Goal: Book appointment/travel/reservation

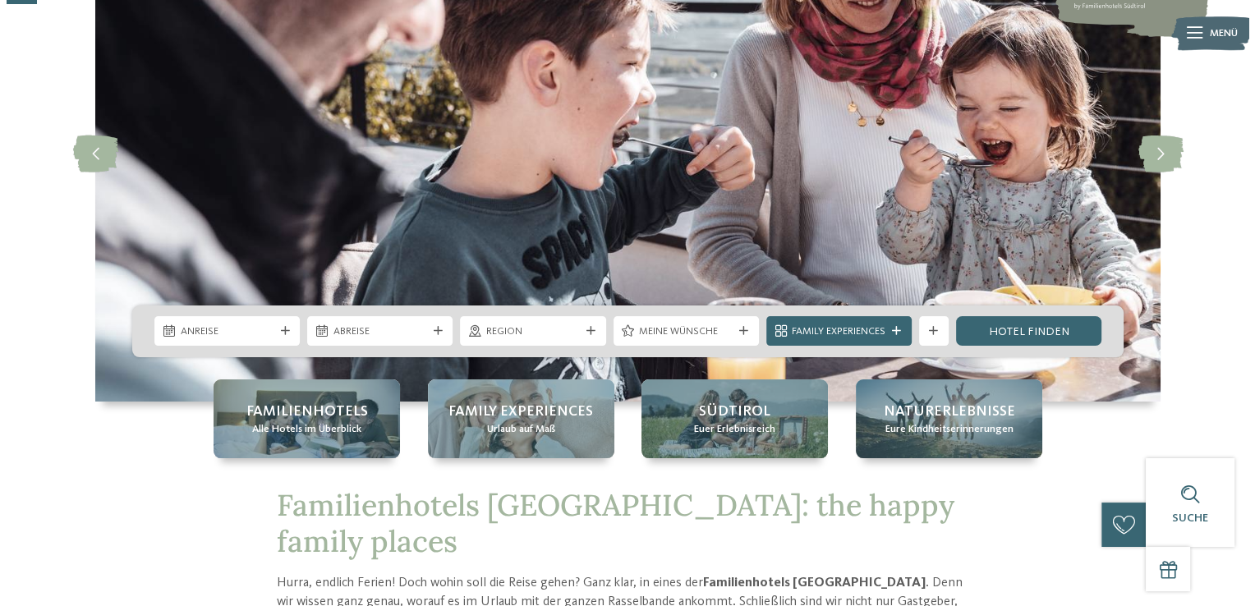
scroll to position [164, 0]
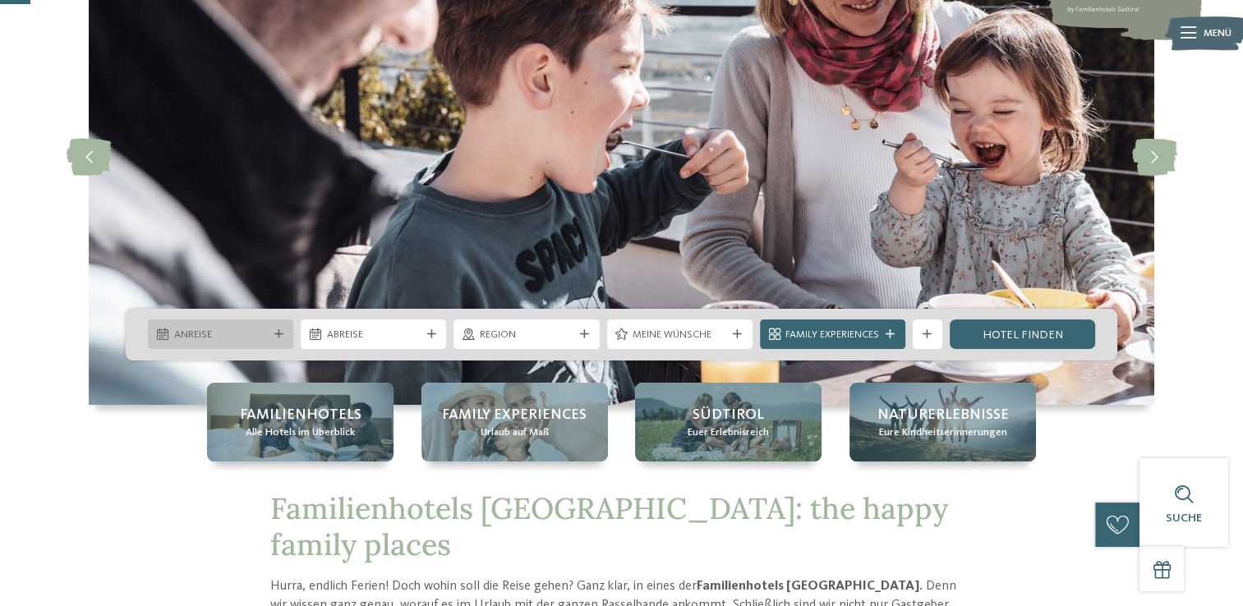
click at [216, 331] on span "Anreise" at bounding box center [221, 335] width 94 height 15
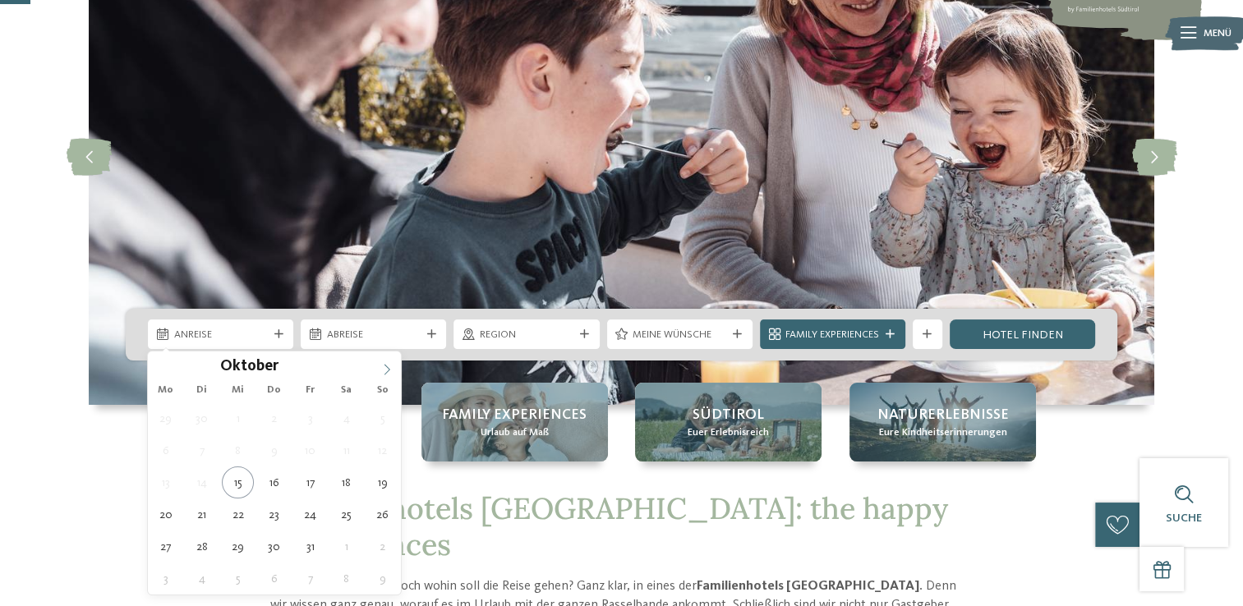
click at [381, 366] on icon at bounding box center [386, 369] width 11 height 11
type input "****"
click at [381, 366] on icon at bounding box center [386, 369] width 11 height 11
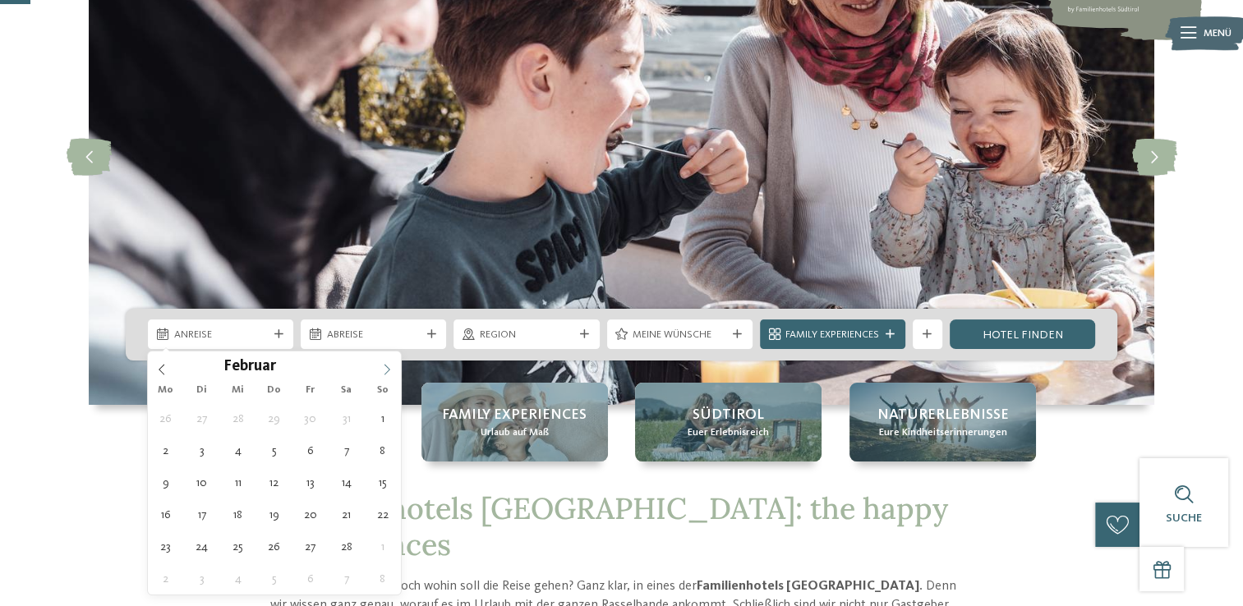
click at [381, 366] on icon at bounding box center [386, 369] width 11 height 11
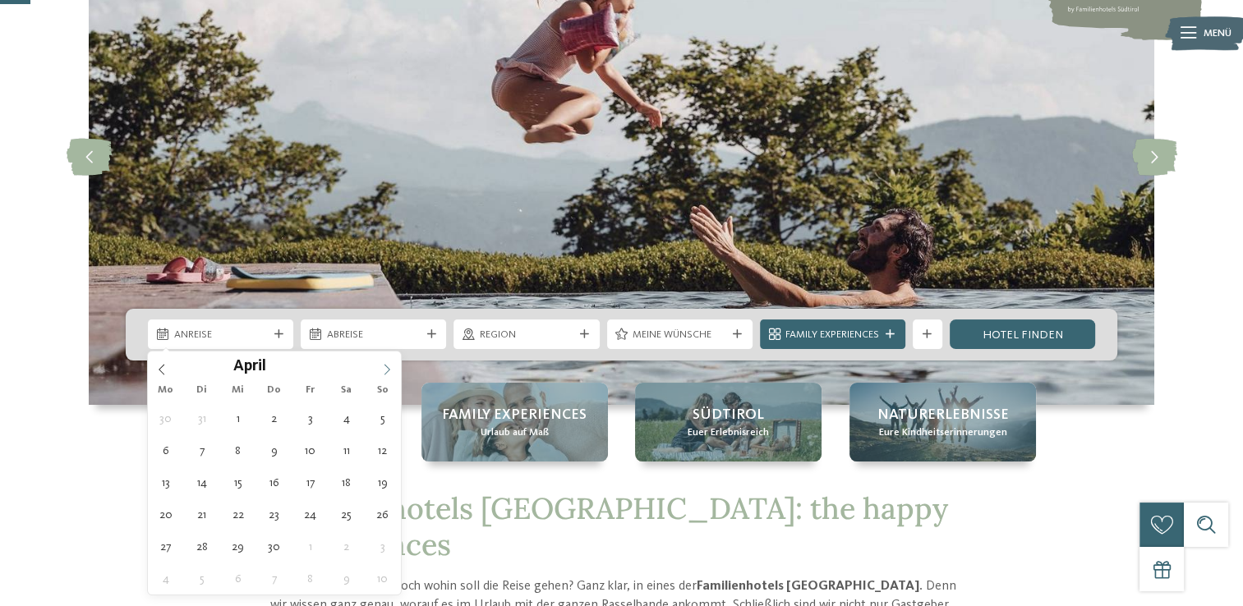
click at [381, 366] on icon at bounding box center [386, 369] width 11 height 11
type div "08.06.2026"
type input "****"
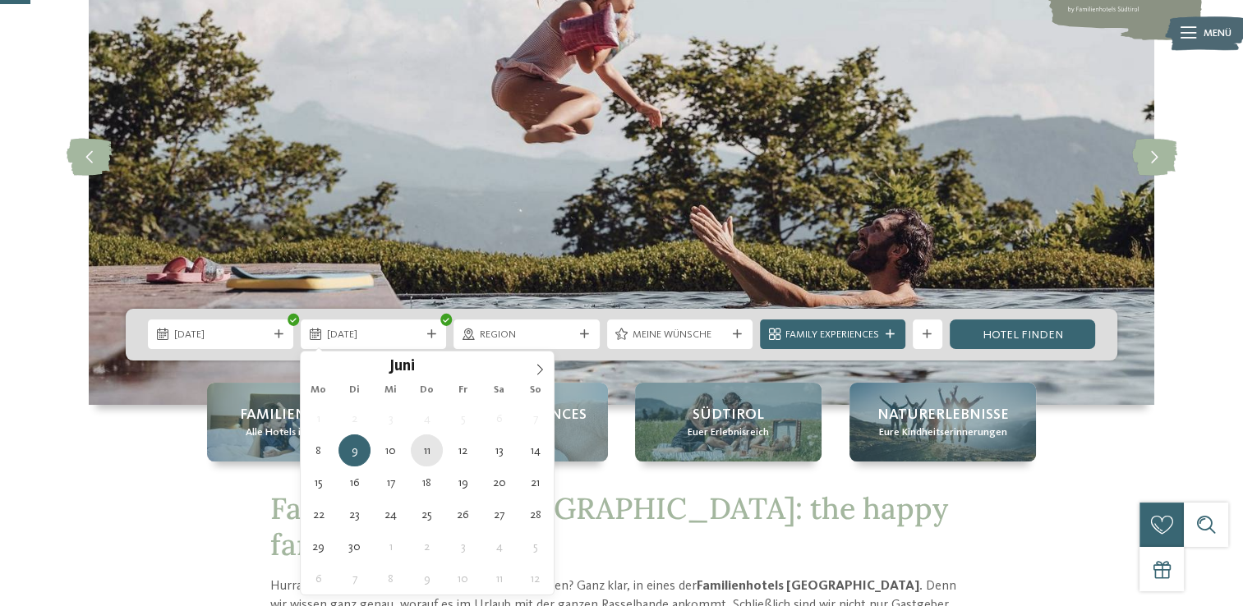
type div "11.06.2026"
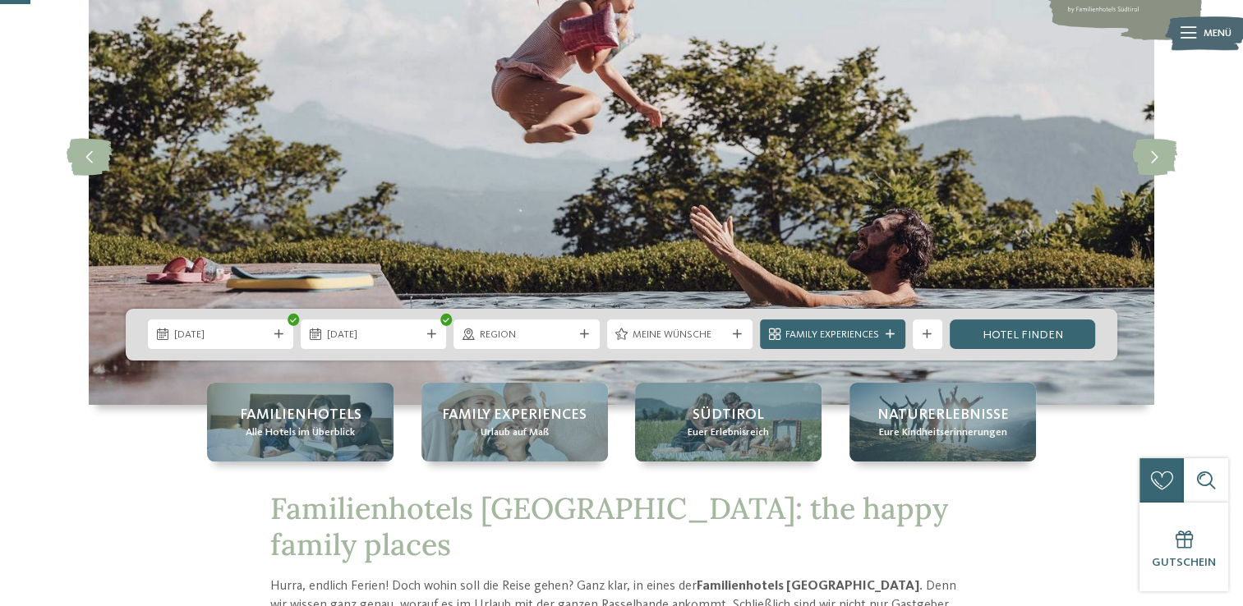
click at [503, 338] on span "Region" at bounding box center [527, 335] width 94 height 15
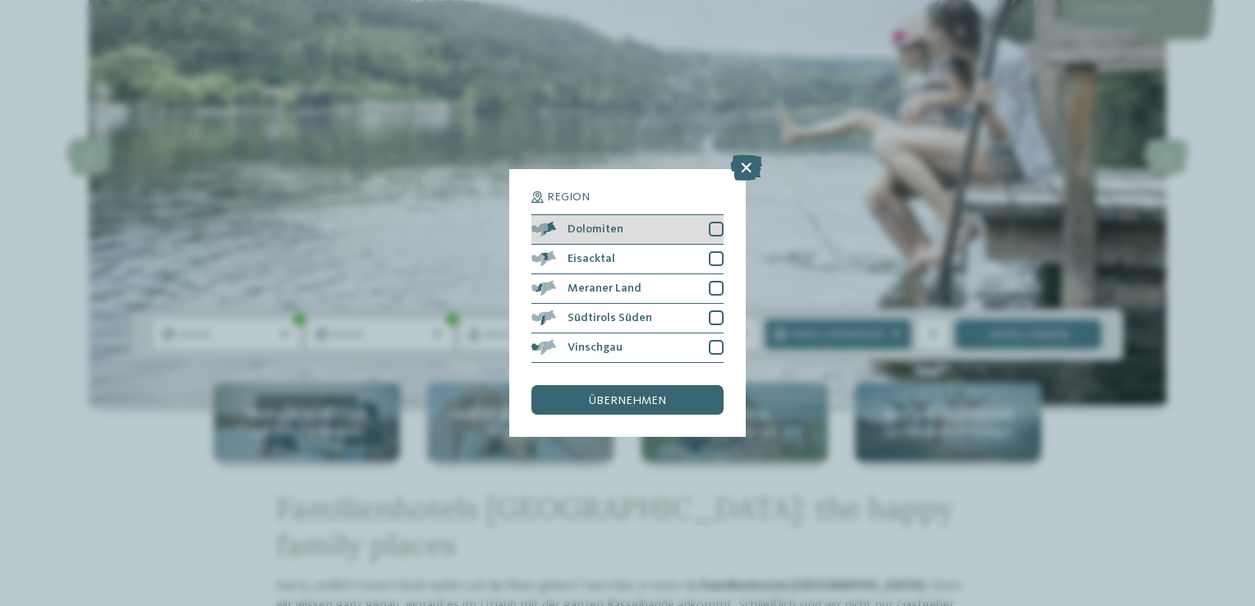
click at [710, 228] on div at bounding box center [716, 229] width 15 height 15
click at [716, 254] on div at bounding box center [716, 258] width 15 height 15
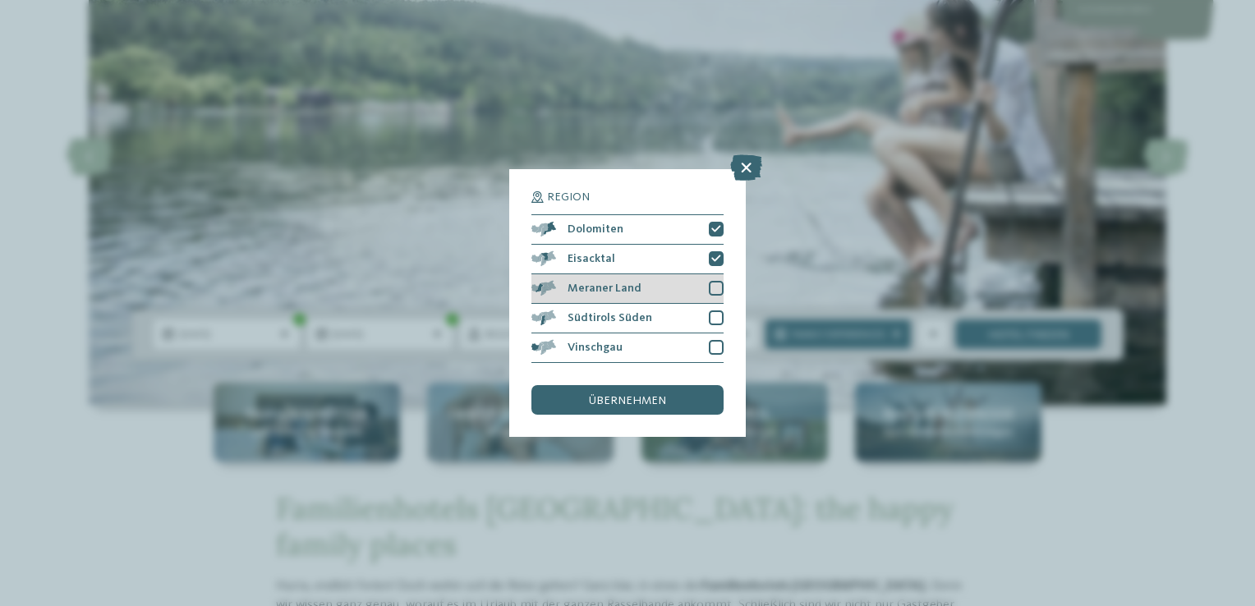
click at [715, 291] on div at bounding box center [716, 288] width 15 height 15
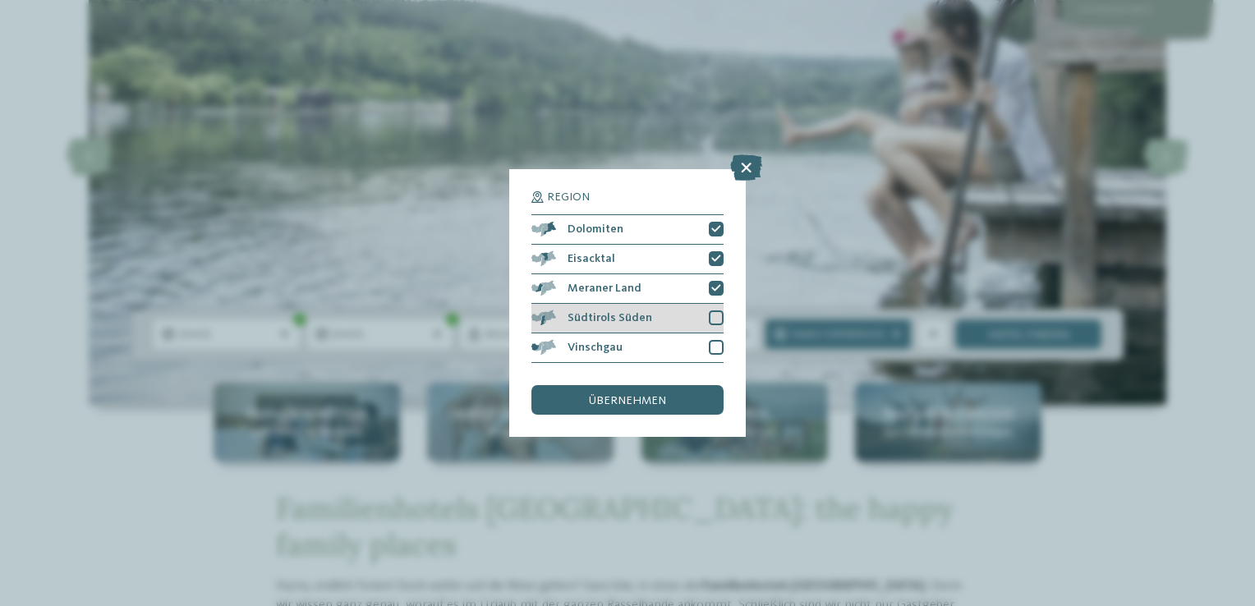
click at [706, 310] on div "Südtirols Süden" at bounding box center [627, 319] width 192 height 30
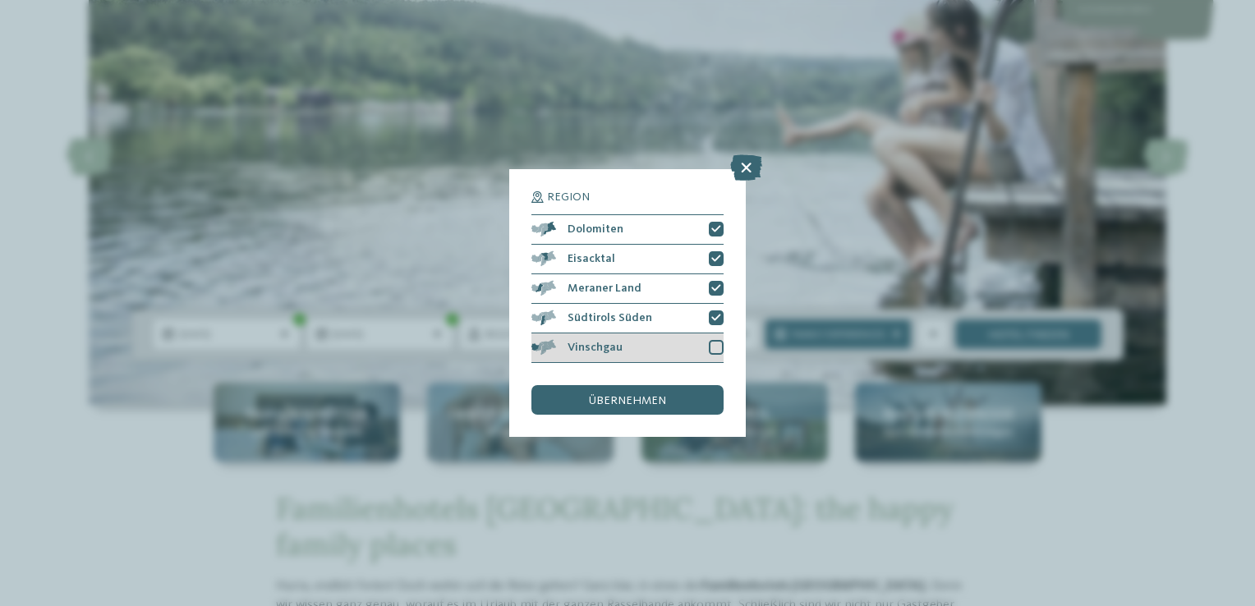
click at [719, 342] on div at bounding box center [716, 347] width 15 height 15
click at [701, 390] on div "übernehmen" at bounding box center [627, 400] width 192 height 30
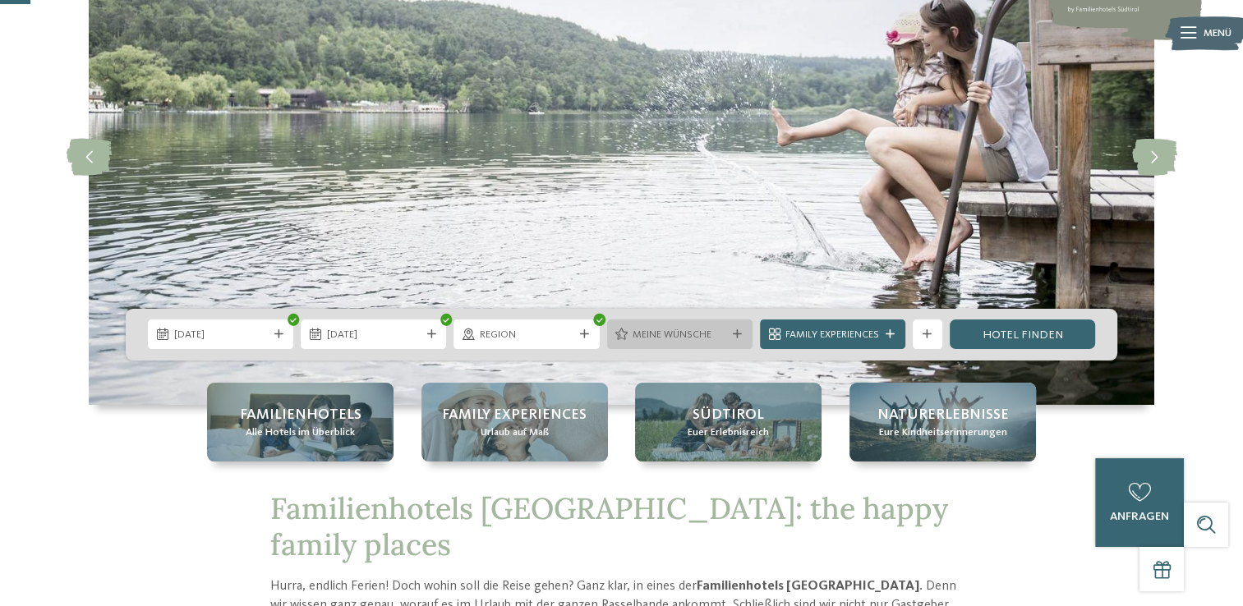
click at [677, 334] on span "Meine Wünsche" at bounding box center [679, 335] width 94 height 15
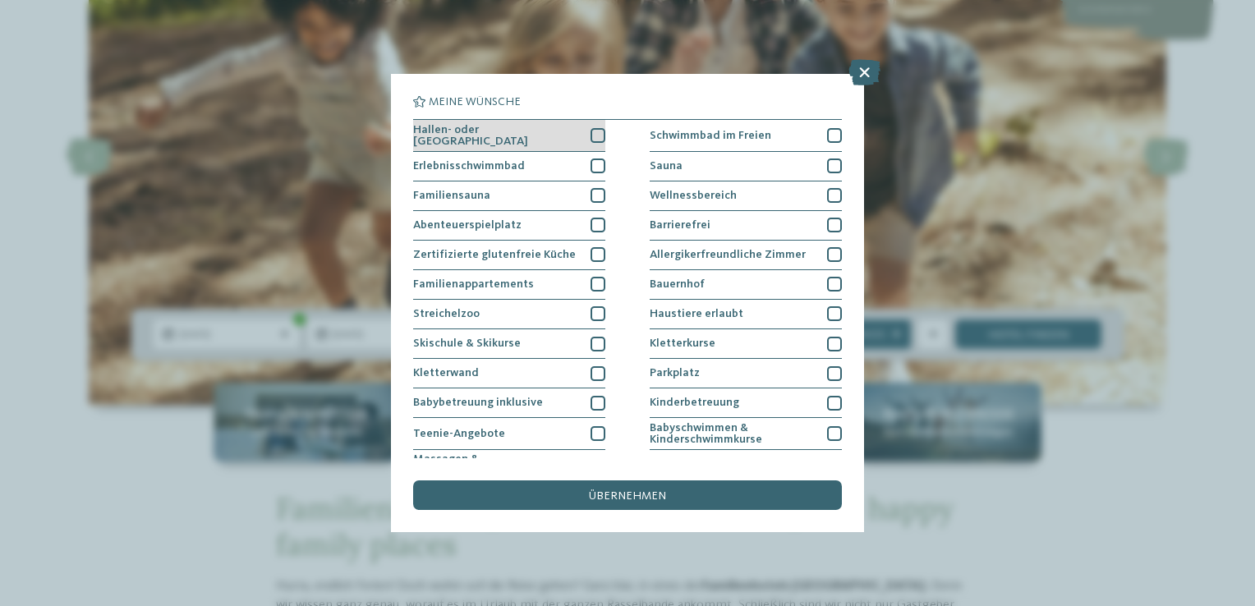
click at [592, 135] on div at bounding box center [598, 135] width 15 height 15
click at [599, 159] on div at bounding box center [598, 166] width 15 height 15
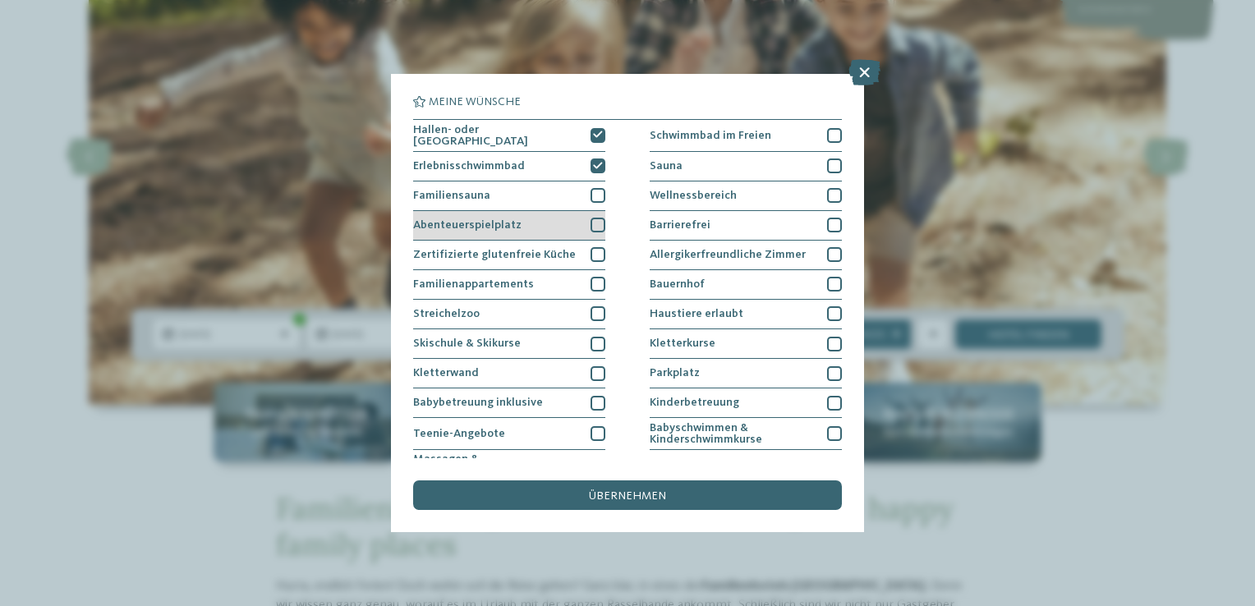
click at [592, 230] on div at bounding box center [598, 225] width 15 height 15
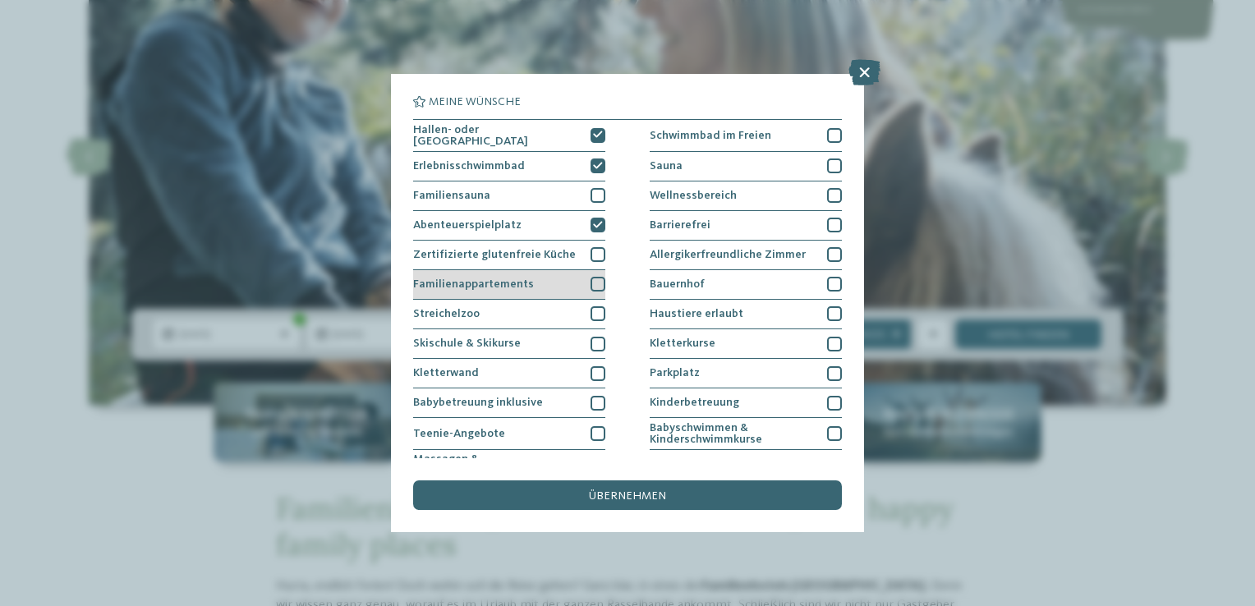
click at [599, 281] on div at bounding box center [598, 284] width 15 height 15
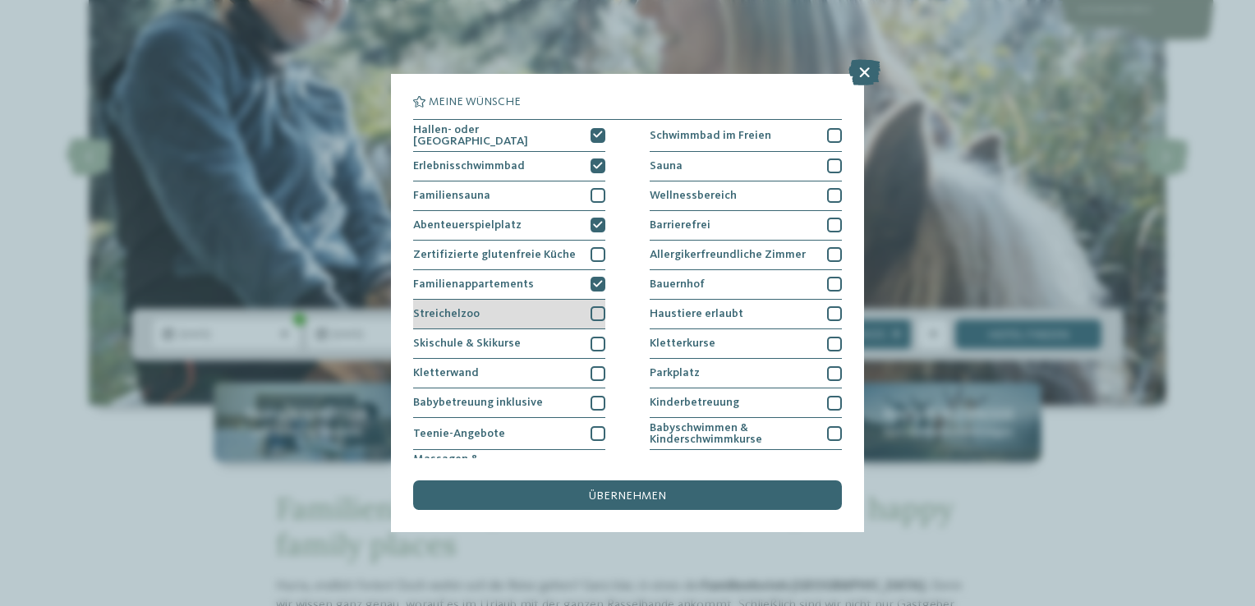
click at [598, 309] on div at bounding box center [598, 313] width 15 height 15
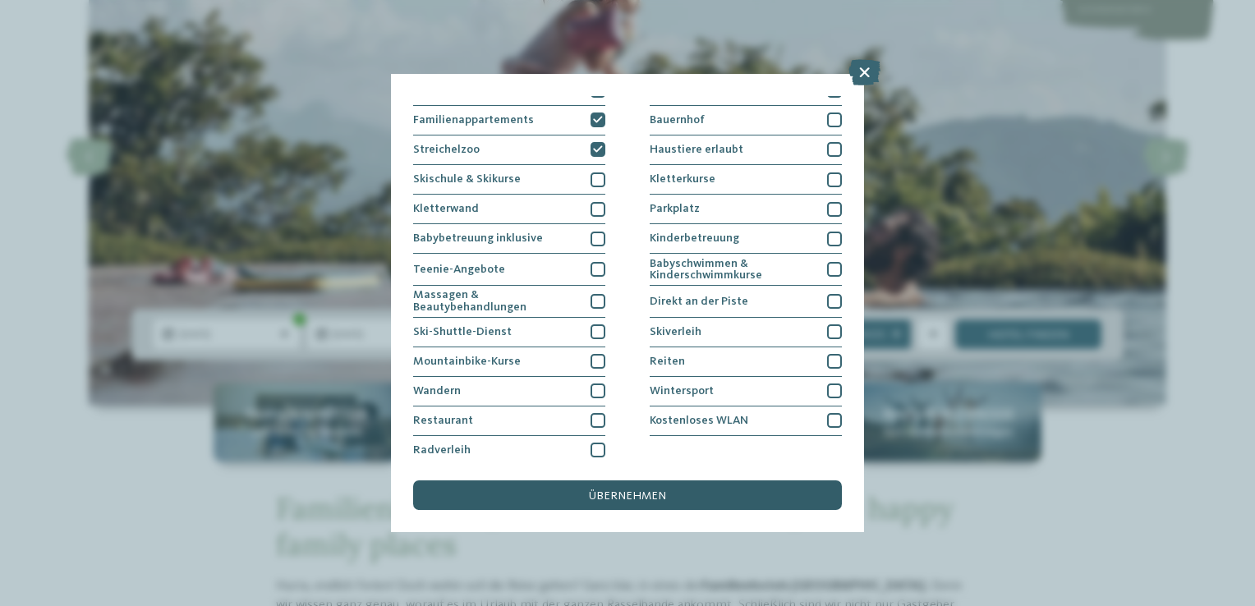
click at [693, 488] on div "übernehmen" at bounding box center [627, 495] width 429 height 30
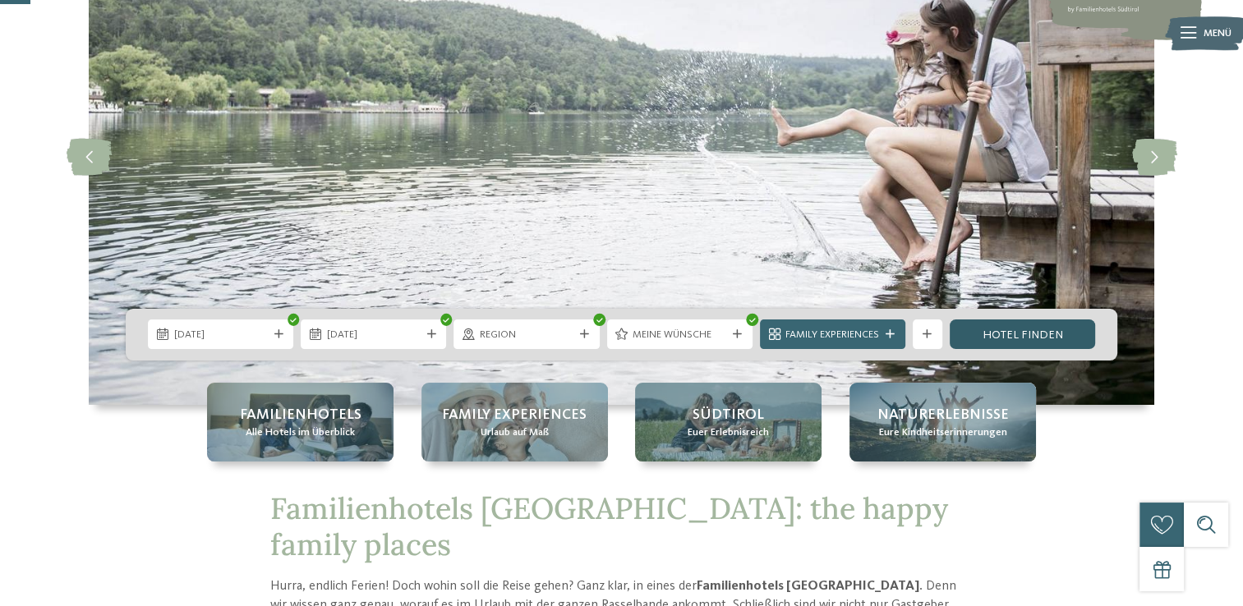
click at [977, 335] on link "Hotel finden" at bounding box center [1021, 334] width 145 height 30
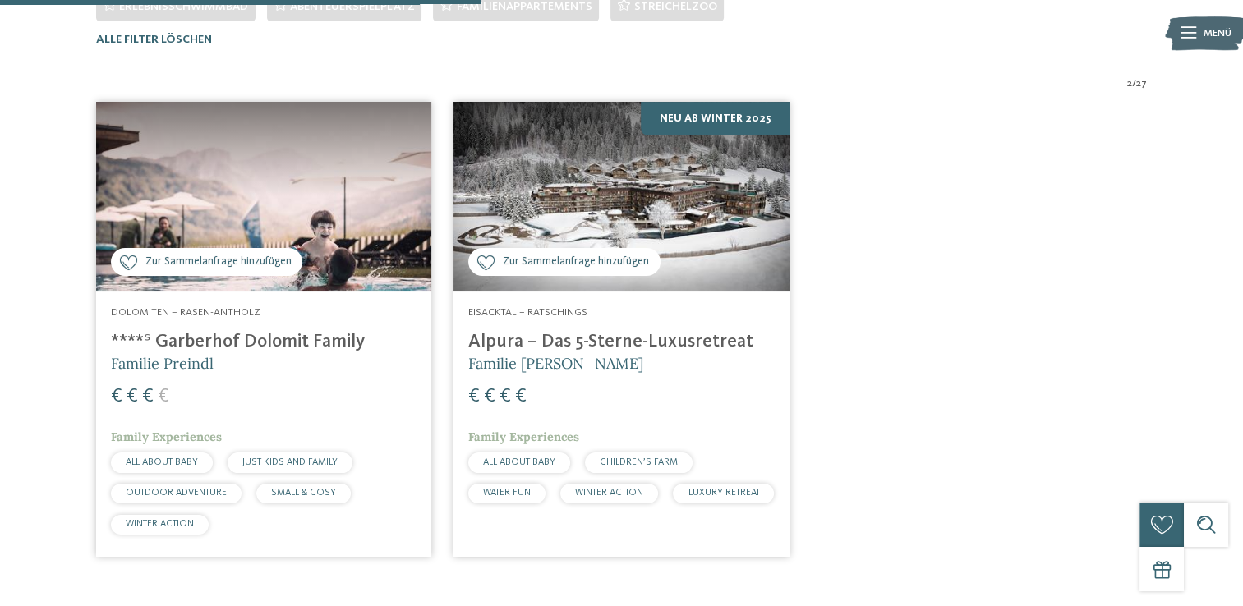
click at [285, 182] on img at bounding box center [263, 196] width 335 height 189
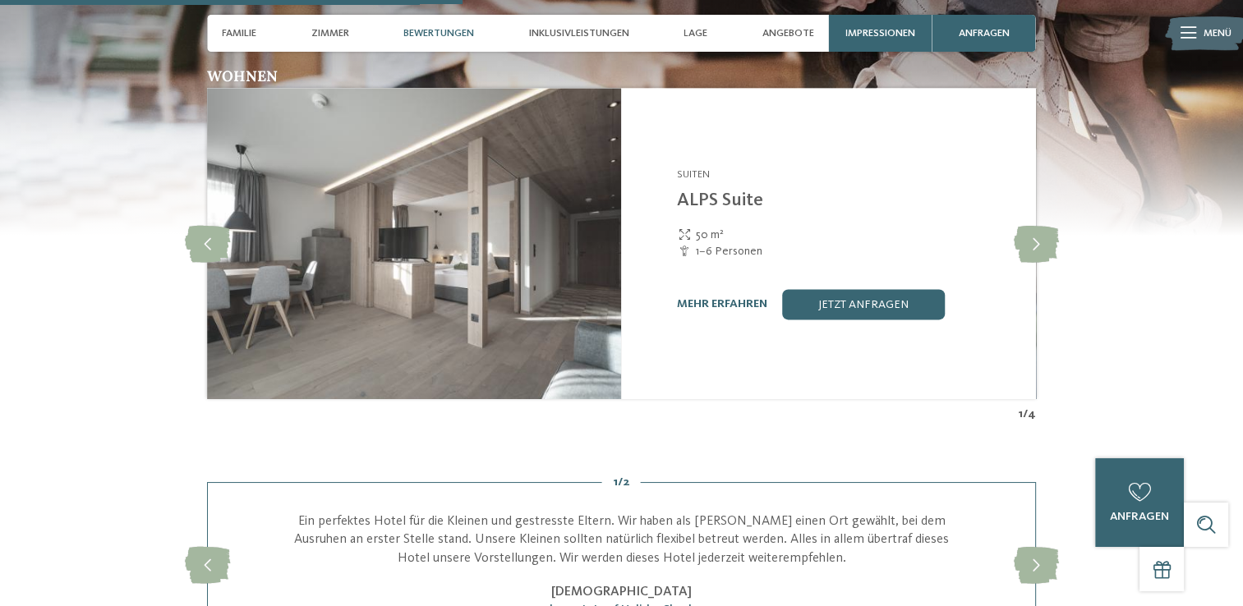
scroll to position [2300, 0]
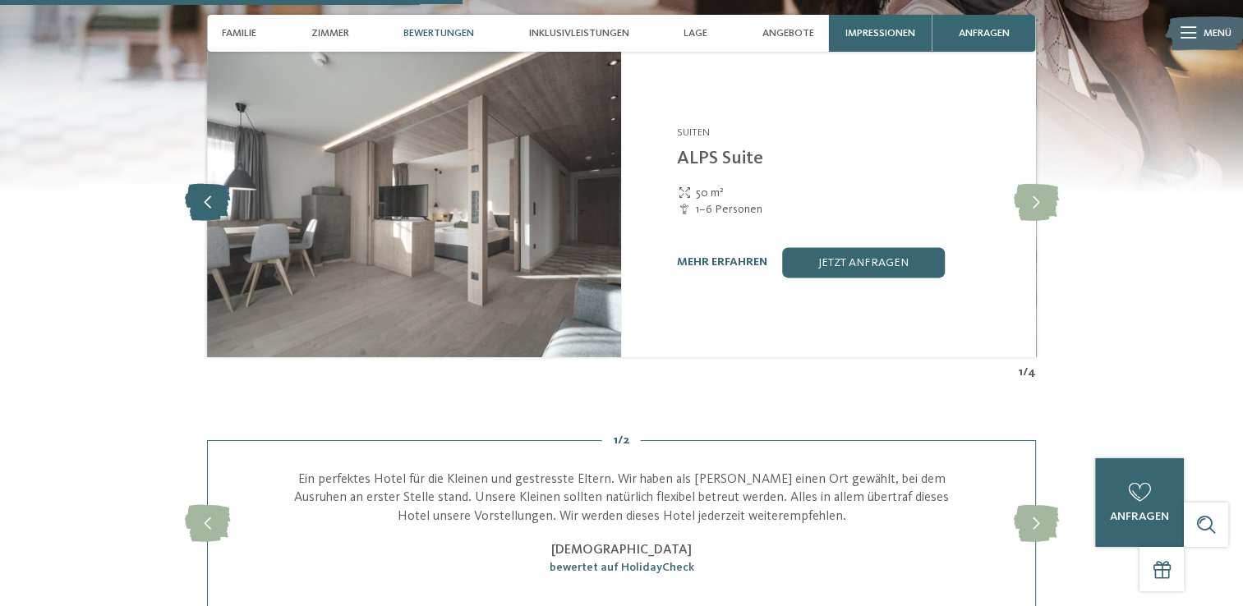
click at [214, 183] on icon at bounding box center [207, 201] width 45 height 37
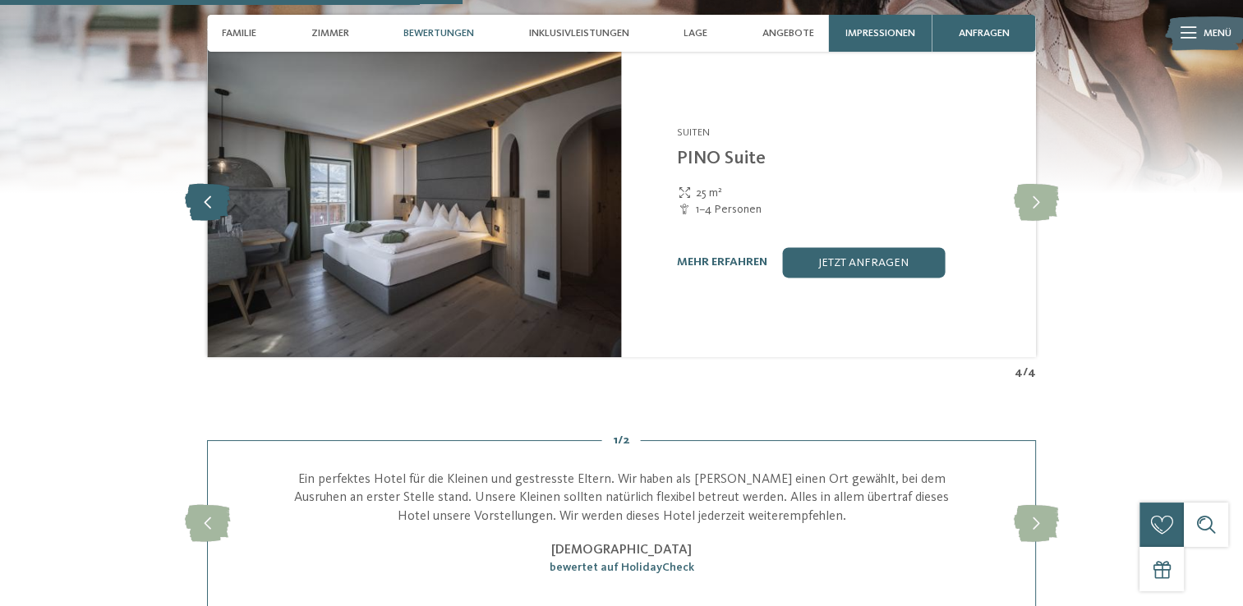
click at [214, 183] on icon at bounding box center [207, 201] width 45 height 37
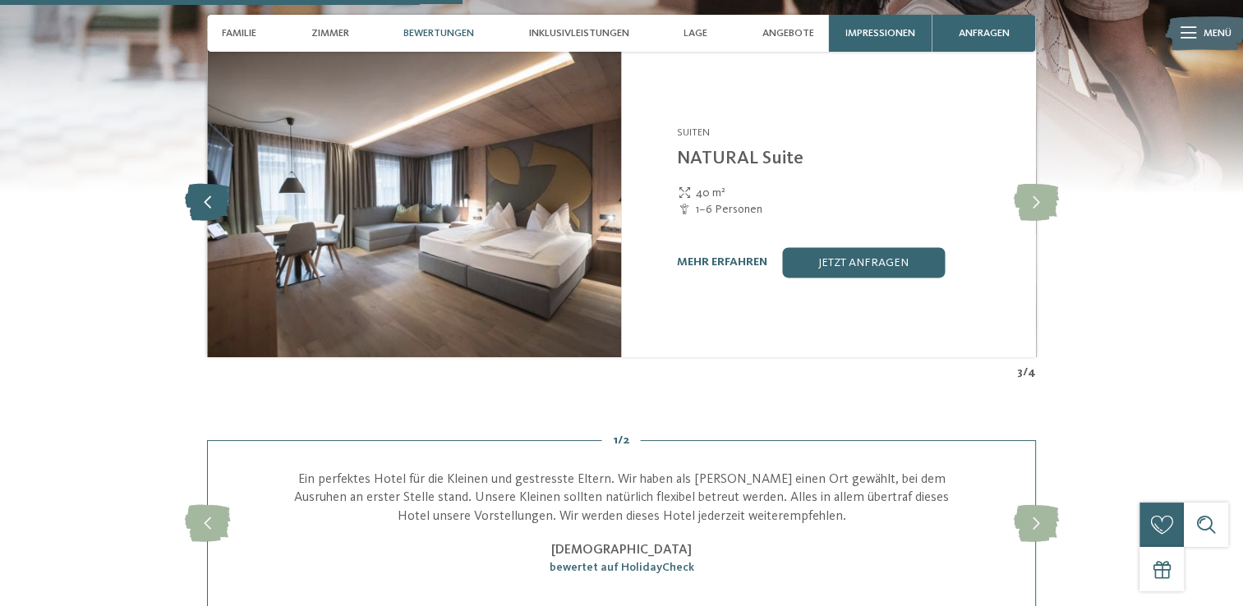
click at [214, 183] on icon at bounding box center [207, 201] width 45 height 37
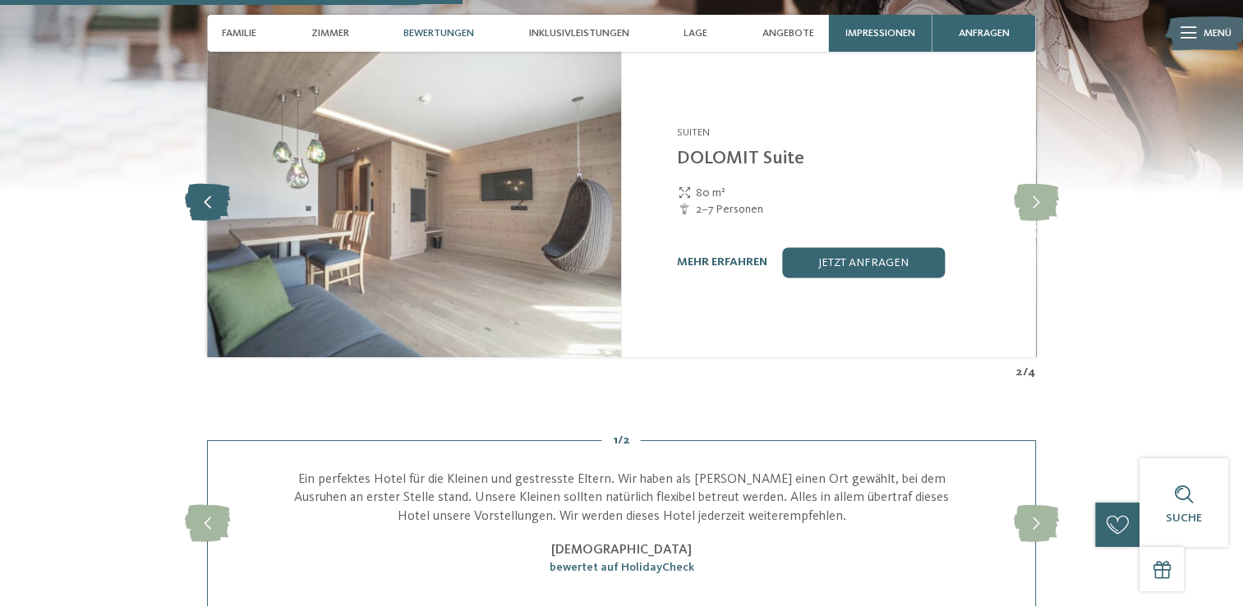
click at [217, 183] on icon at bounding box center [207, 201] width 45 height 37
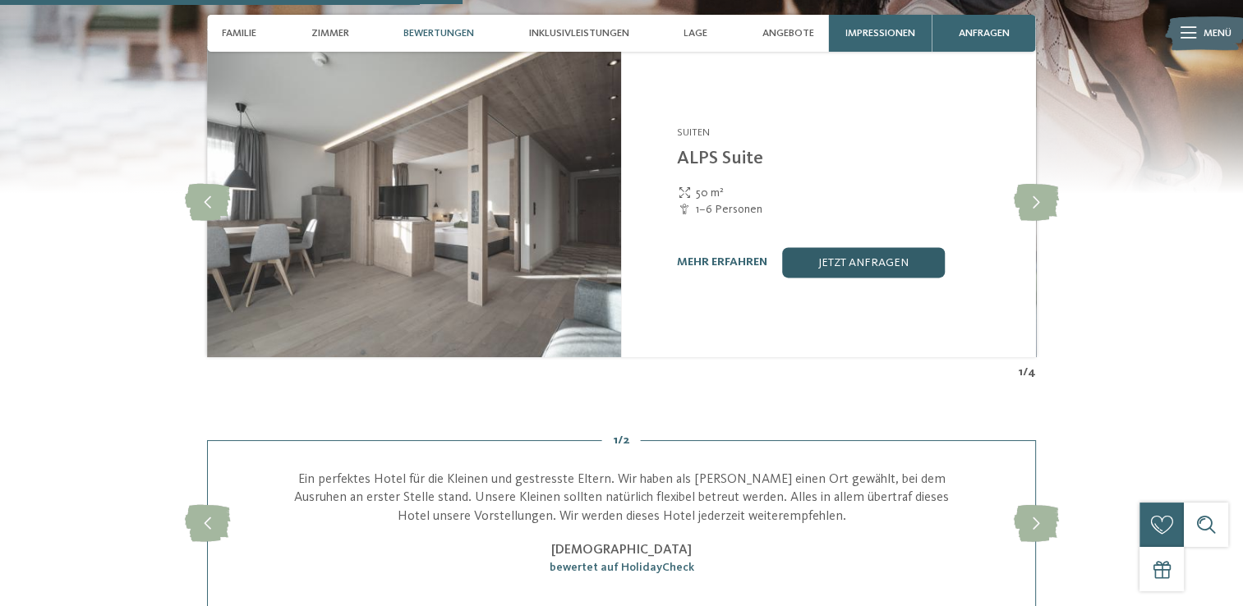
click at [893, 247] on link "jetzt anfragen" at bounding box center [863, 262] width 163 height 30
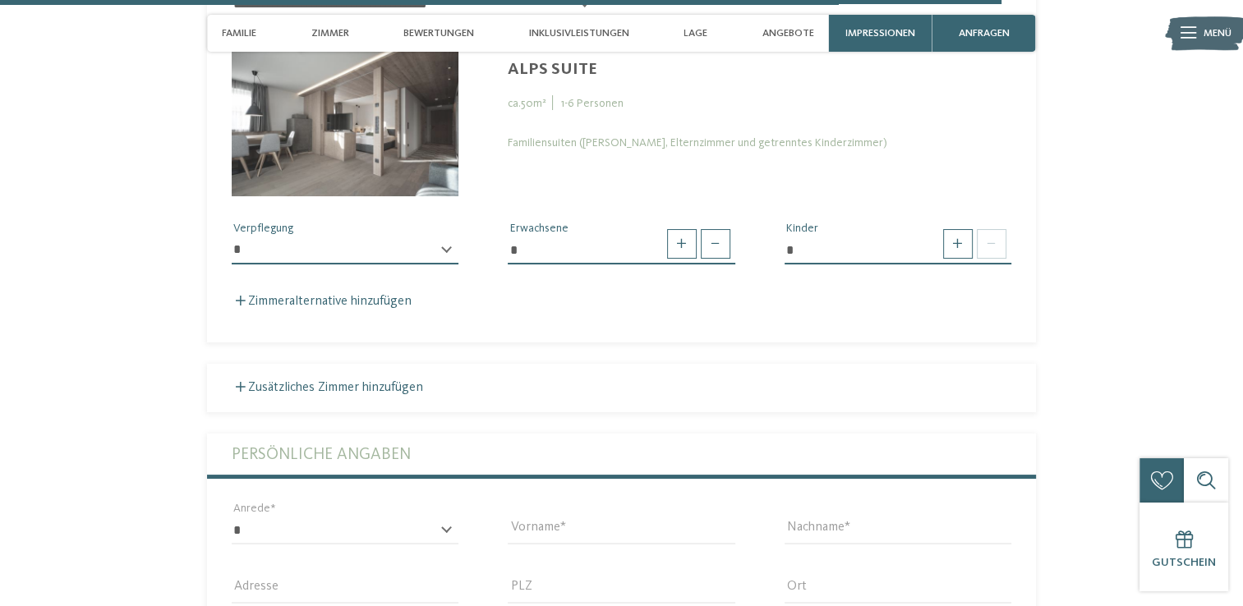
scroll to position [5196, 0]
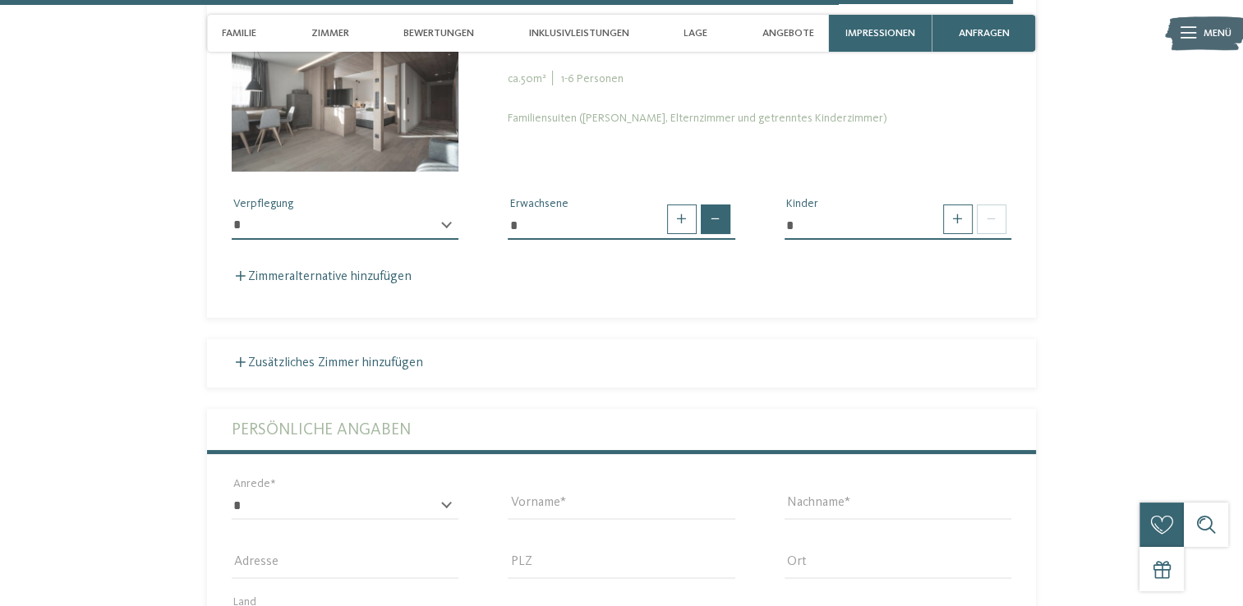
click at [710, 205] on span at bounding box center [716, 220] width 30 height 30
type input "*"
click at [897, 212] on input "*" at bounding box center [897, 226] width 227 height 28
click at [963, 205] on span at bounding box center [958, 220] width 30 height 30
type input "*"
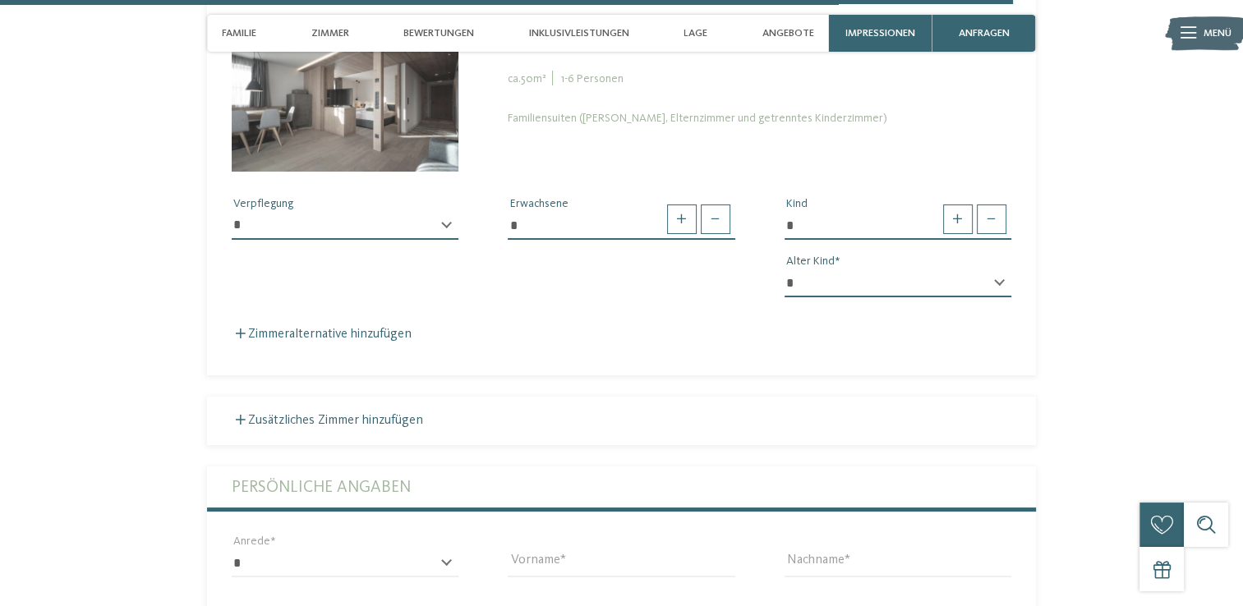
click at [848, 275] on select "* * * * * * * * * * * ** ** ** ** ** ** ** **" at bounding box center [897, 283] width 227 height 28
select select "*"
click at [784, 269] on select "* * * * * * * * * * * ** ** ** ** ** ** ** **" at bounding box center [897, 283] width 227 height 28
